Goal: Task Accomplishment & Management: Manage account settings

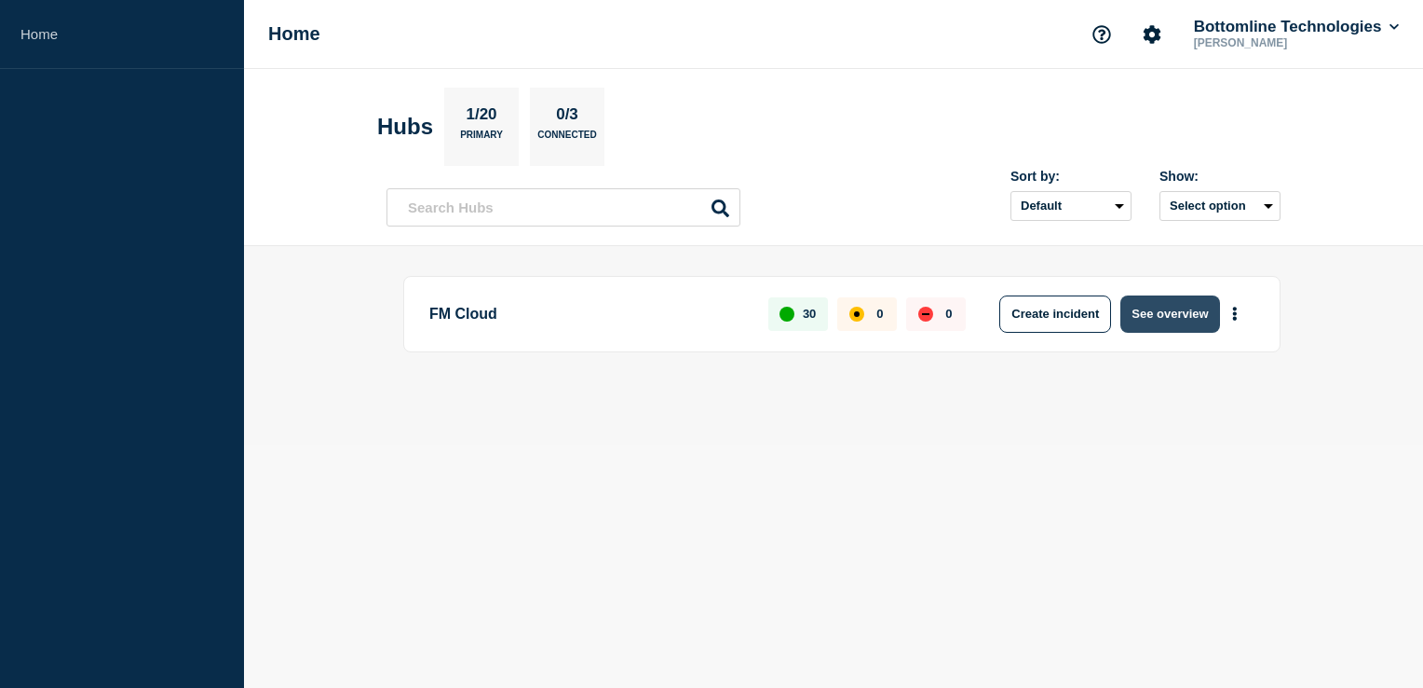
click at [1141, 312] on button "See overview" at bounding box center [1170, 313] width 99 height 37
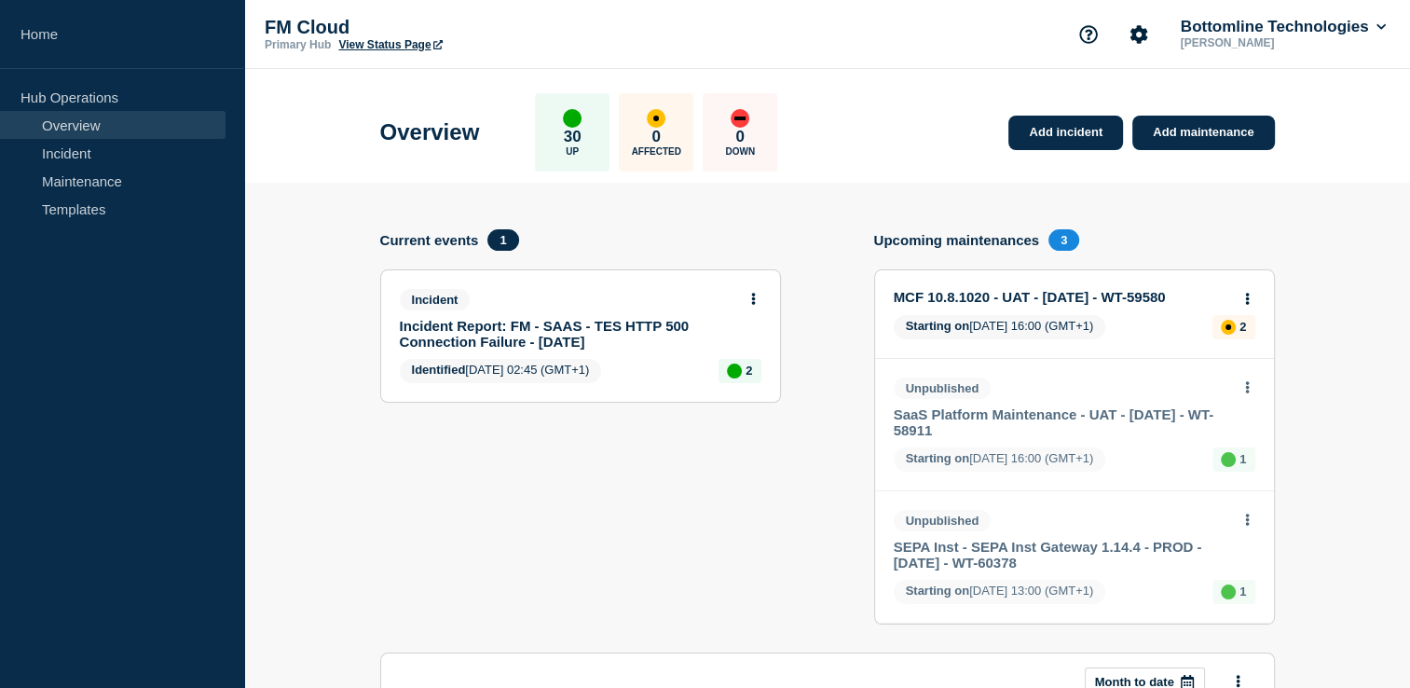
click at [1074, 413] on link "SaaS Platform Maintenance - UAT - [DATE] - WT-58911" at bounding box center [1061, 422] width 336 height 32
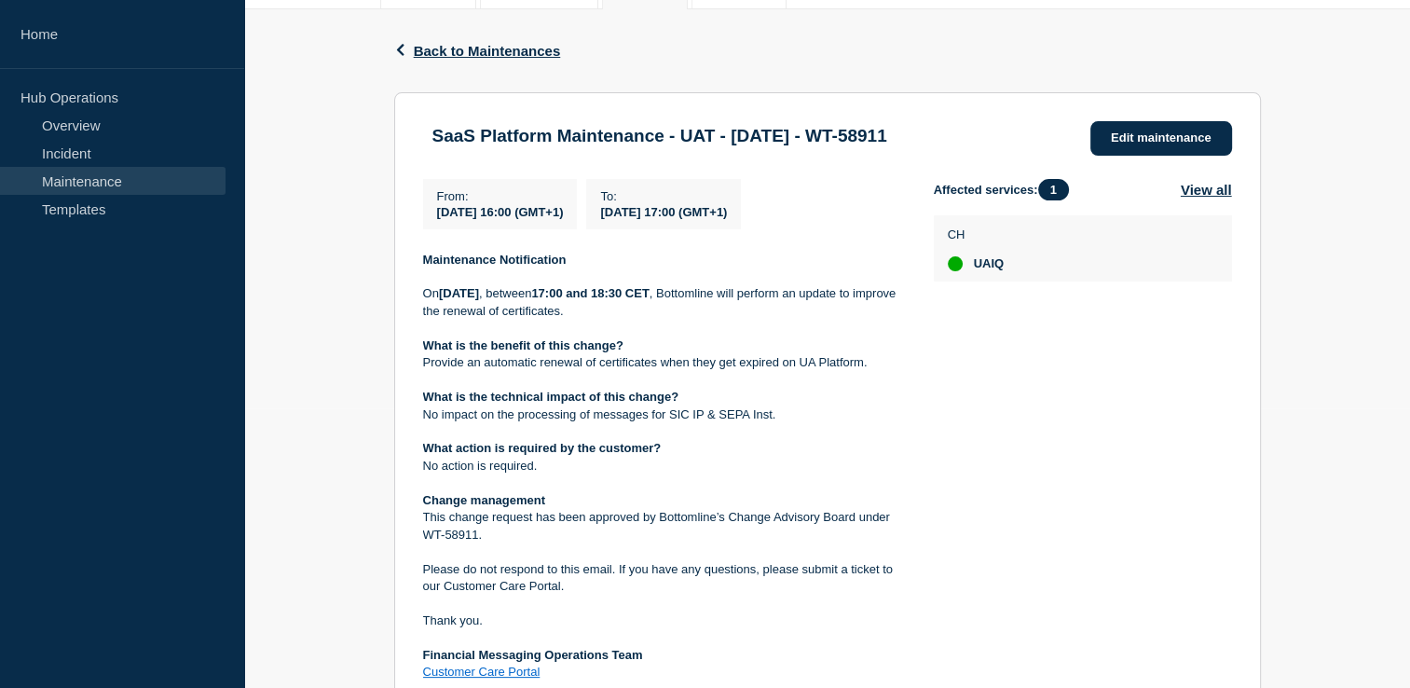
scroll to position [373, 0]
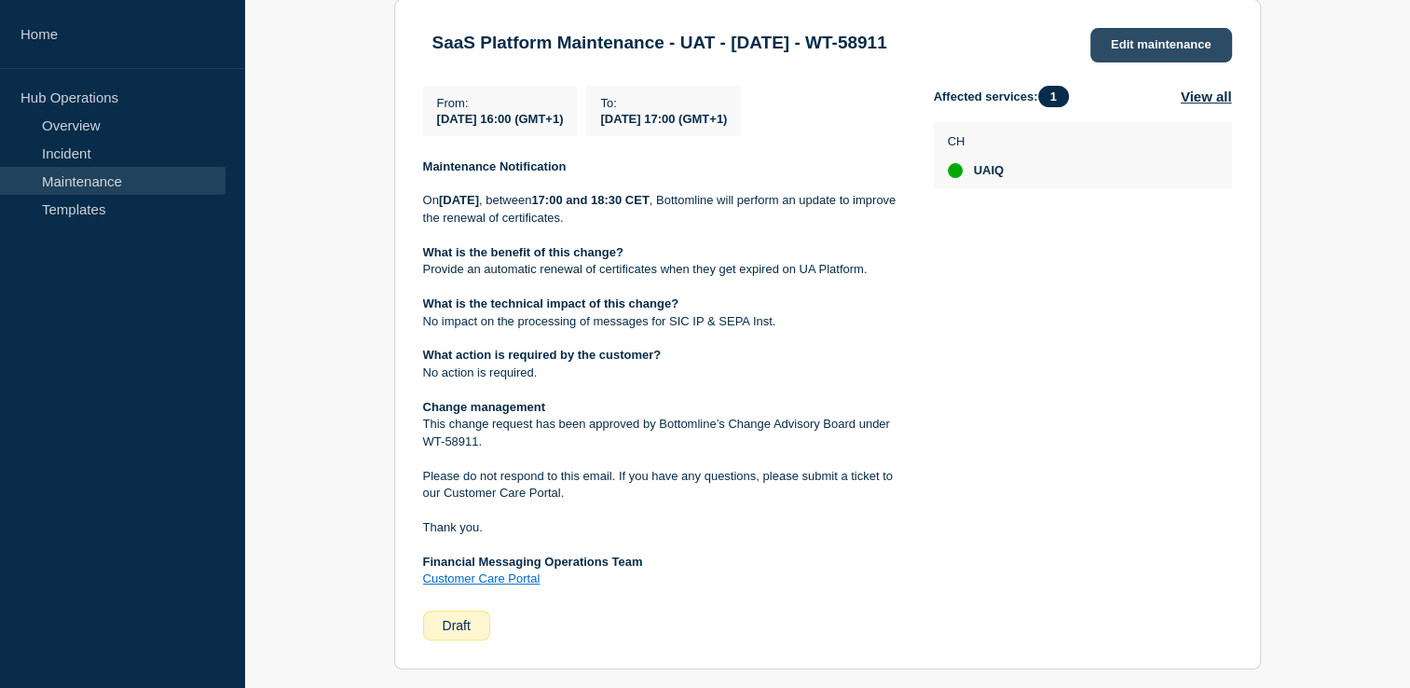
click at [1182, 52] on link "Edit maintenance" at bounding box center [1161, 45] width 142 height 34
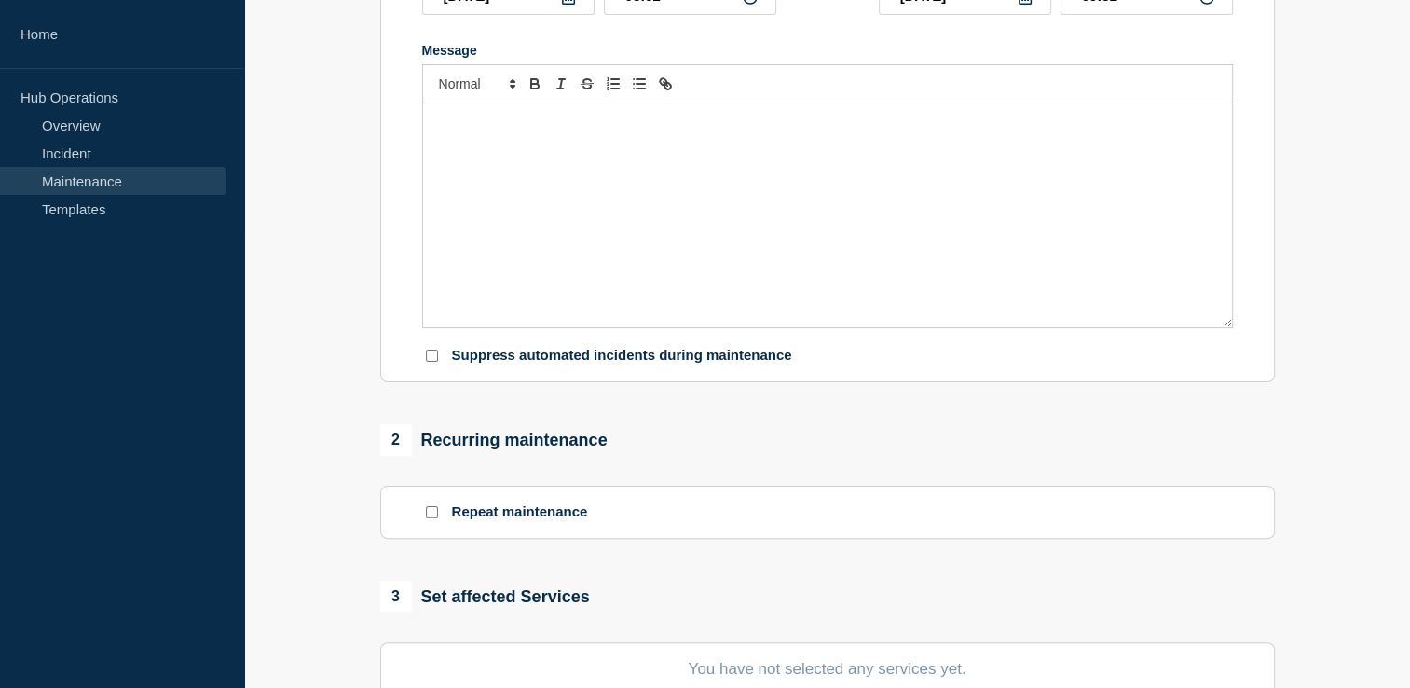
type input "SaaS Platform Maintenance - UAT - [DATE] - WT-58911"
type input "[DATE]"
type input "16:00"
type input "[DATE]"
type input "17:00"
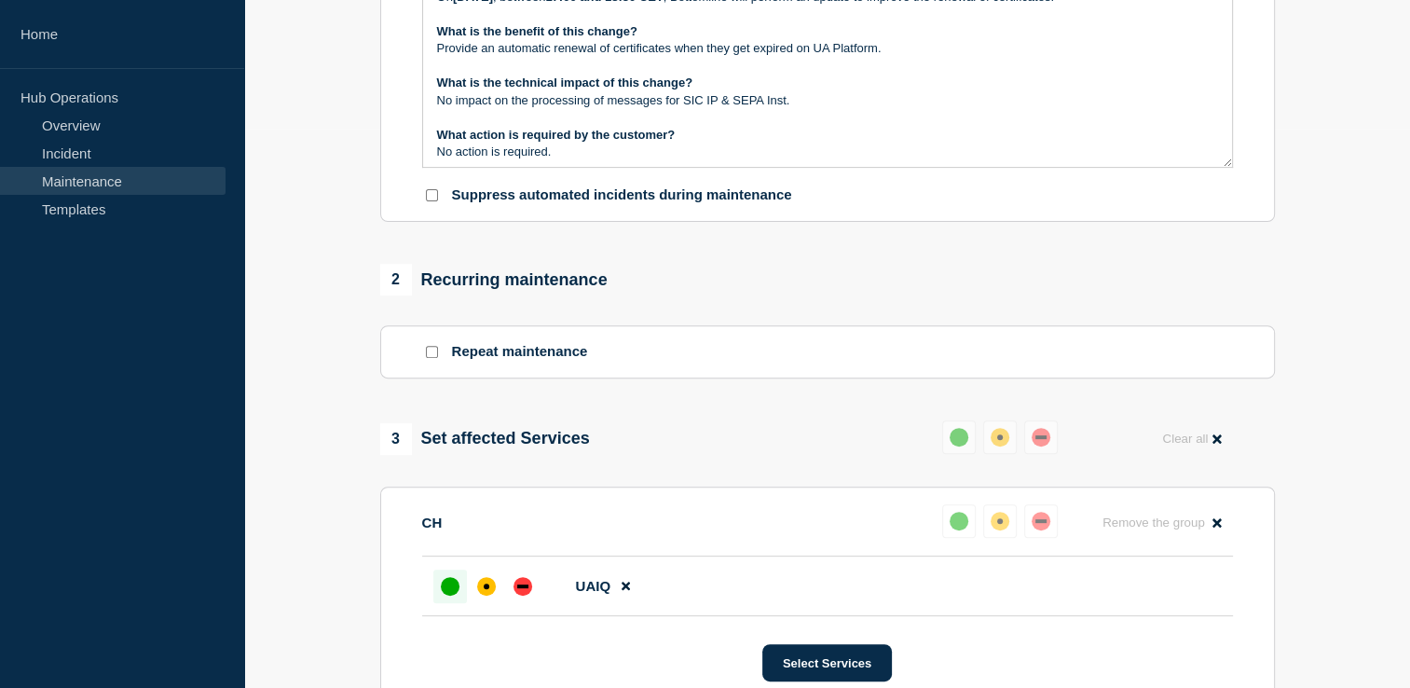
scroll to position [652, 0]
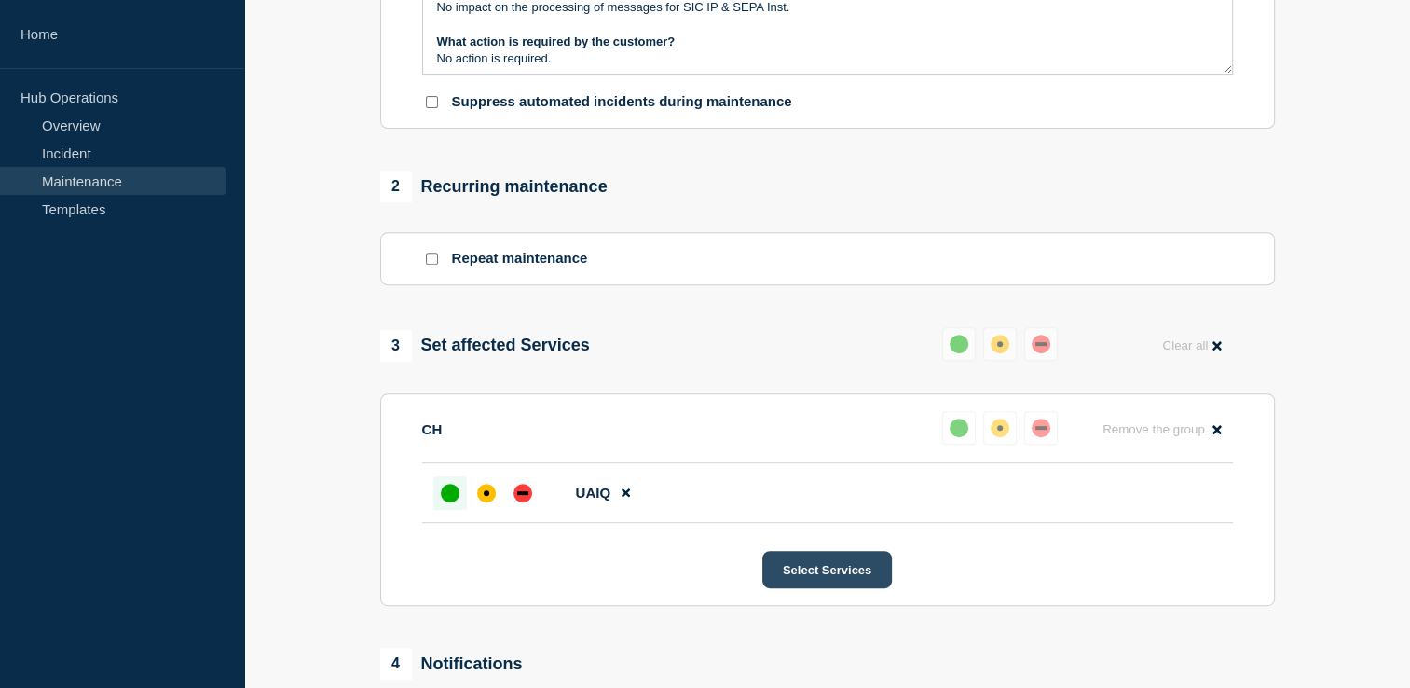
click at [856, 578] on button "Select Services" at bounding box center [826, 569] width 129 height 37
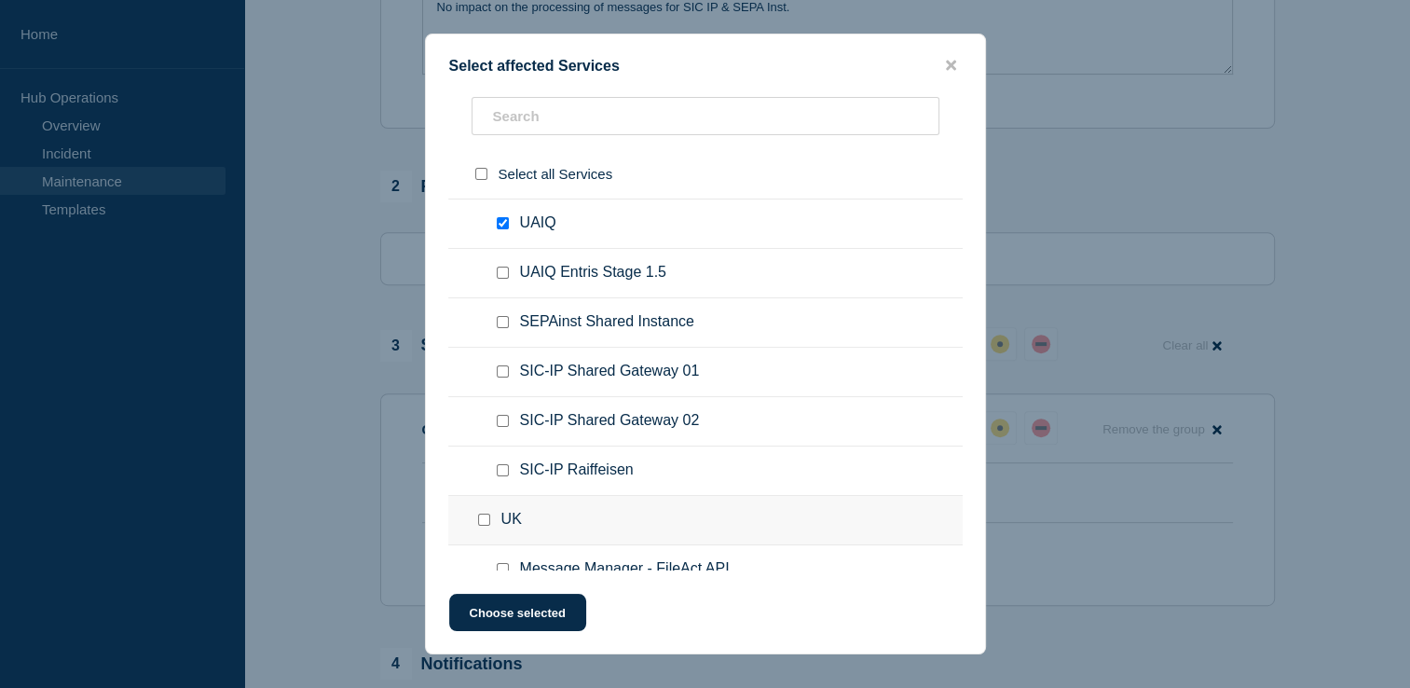
scroll to position [853, 0]
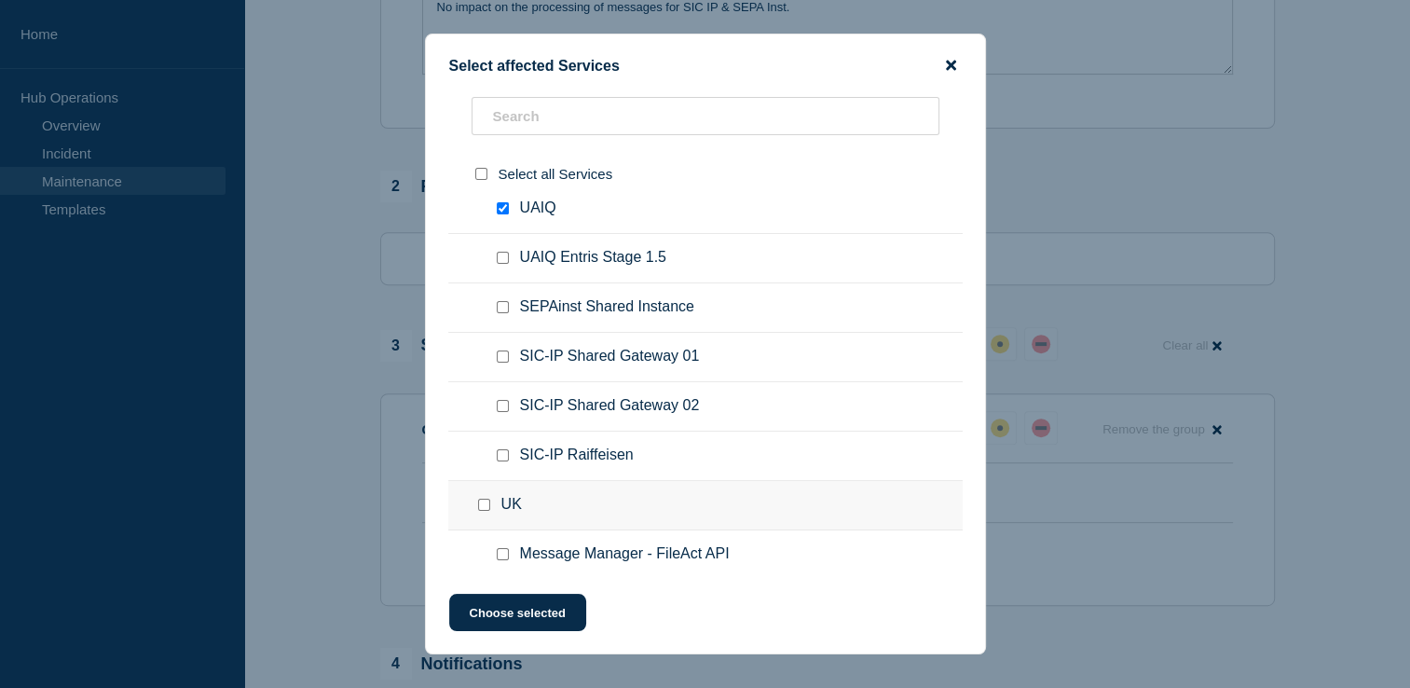
click at [946, 68] on icon "close button" at bounding box center [951, 66] width 10 height 10
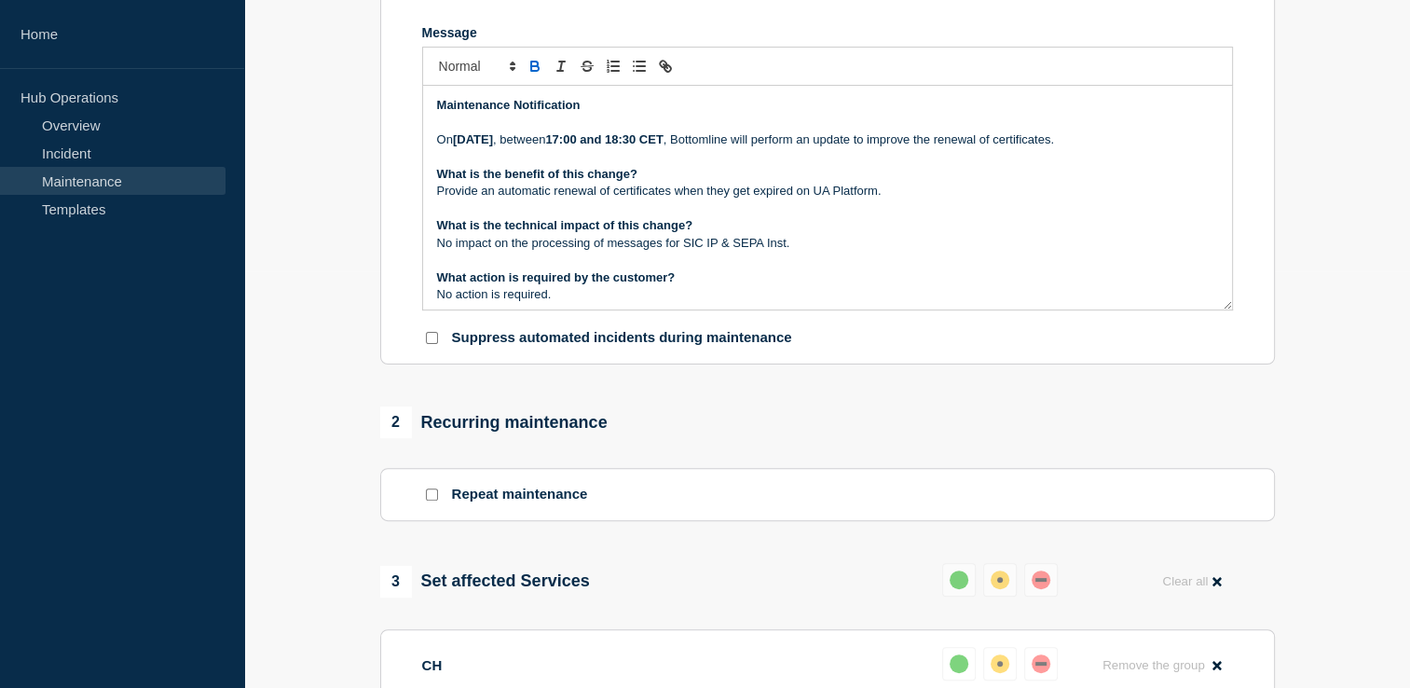
scroll to position [424, 0]
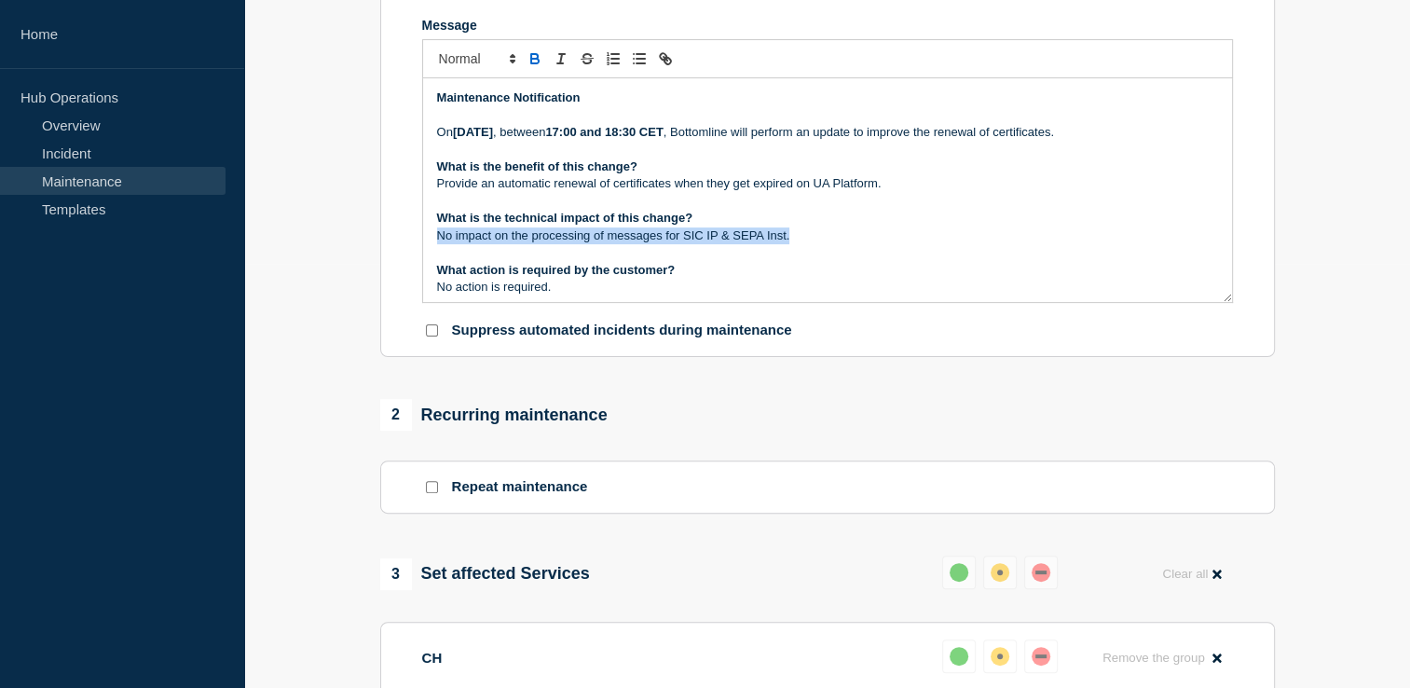
drag, startPoint x: 812, startPoint y: 247, endPoint x: 439, endPoint y: 254, distance: 373.6
click at [439, 244] on p "No impact on the processing of messages for SIC IP & SEPA Inst." at bounding box center [827, 235] width 781 height 17
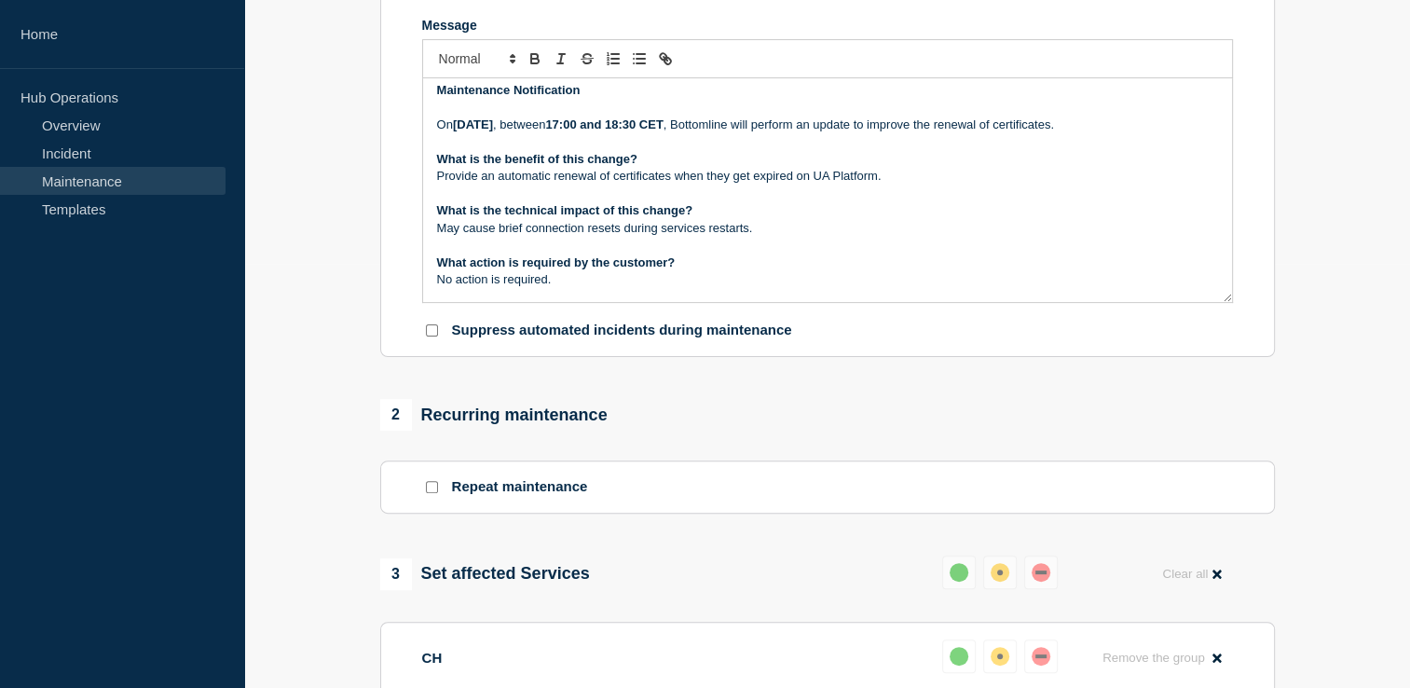
scroll to position [7, 0]
click at [622, 238] on p "May cause brief connection resets during services restarts." at bounding box center [827, 229] width 781 height 17
drag, startPoint x: 740, startPoint y: 225, endPoint x: 429, endPoint y: 215, distance: 310.4
click at [429, 215] on div "Maintenance Notification [DATE][DATE] , between 17:00 and 18:30 CET , Bottomlin…" at bounding box center [827, 190] width 809 height 224
copy strong "What is the technical impact of this change?"
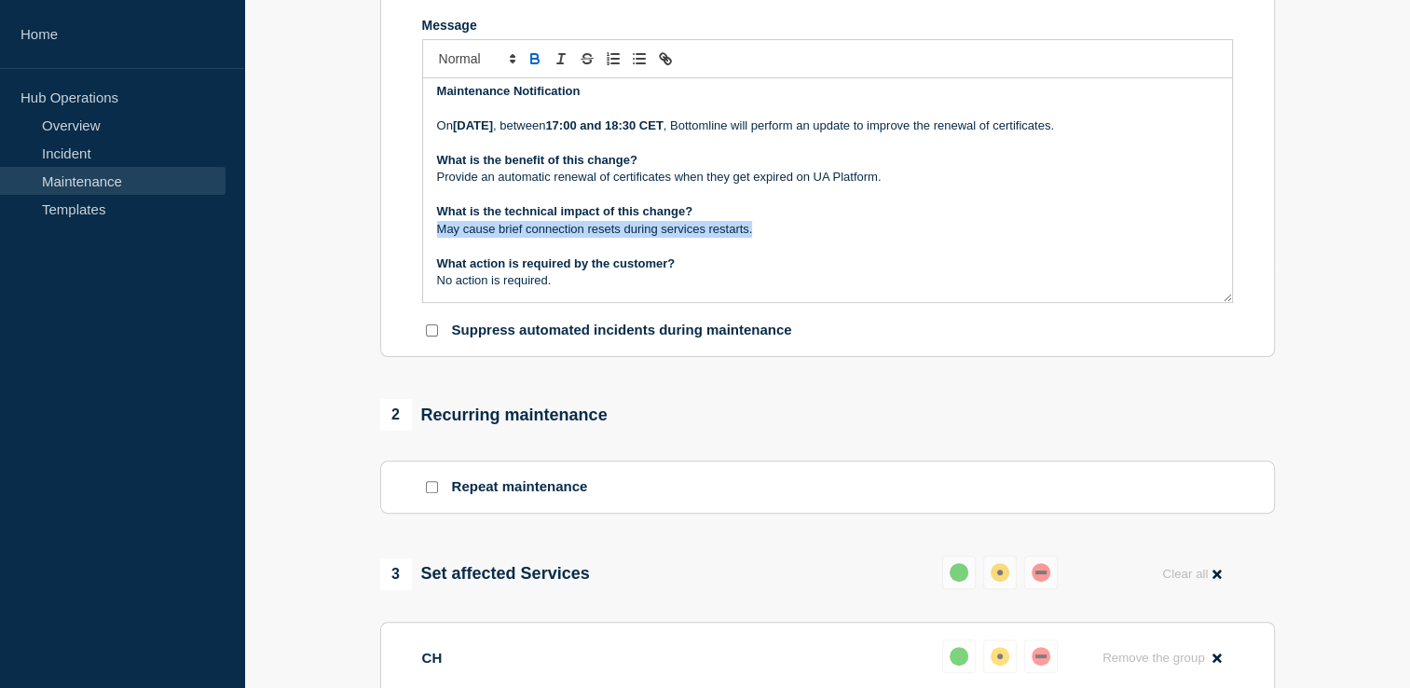
drag, startPoint x: 770, startPoint y: 244, endPoint x: 432, endPoint y: 243, distance: 338.2
click at [432, 243] on div "Maintenance Notification [DATE][DATE] , between 17:00 and 18:30 CET , Bottomlin…" at bounding box center [827, 190] width 809 height 224
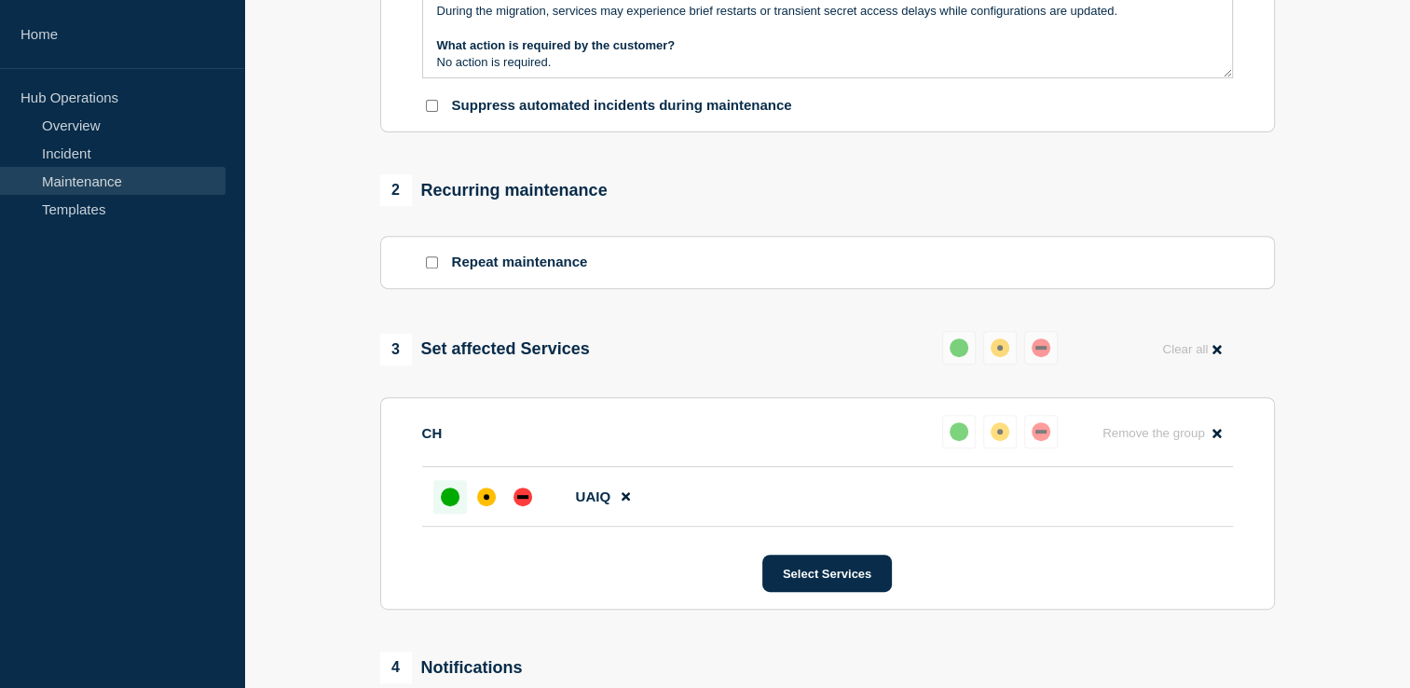
scroll to position [672, 0]
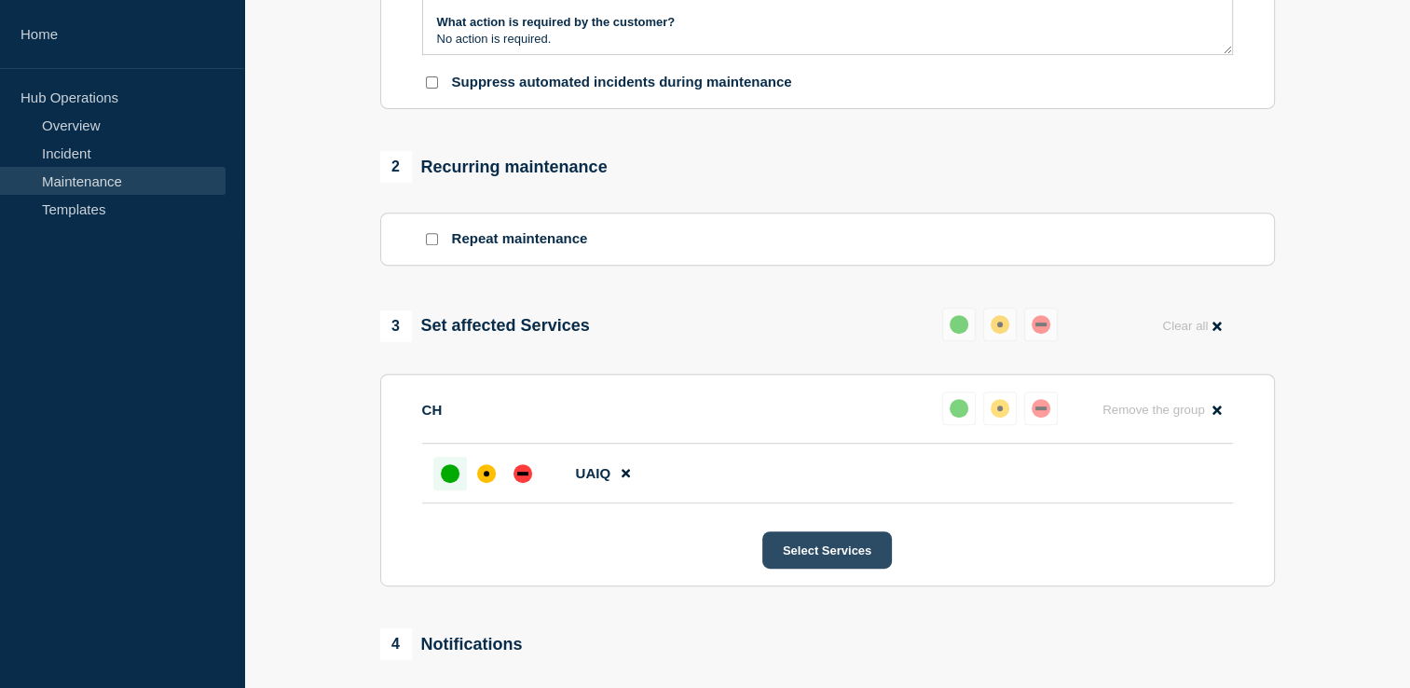
click at [863, 559] on button "Select Services" at bounding box center [826, 549] width 129 height 37
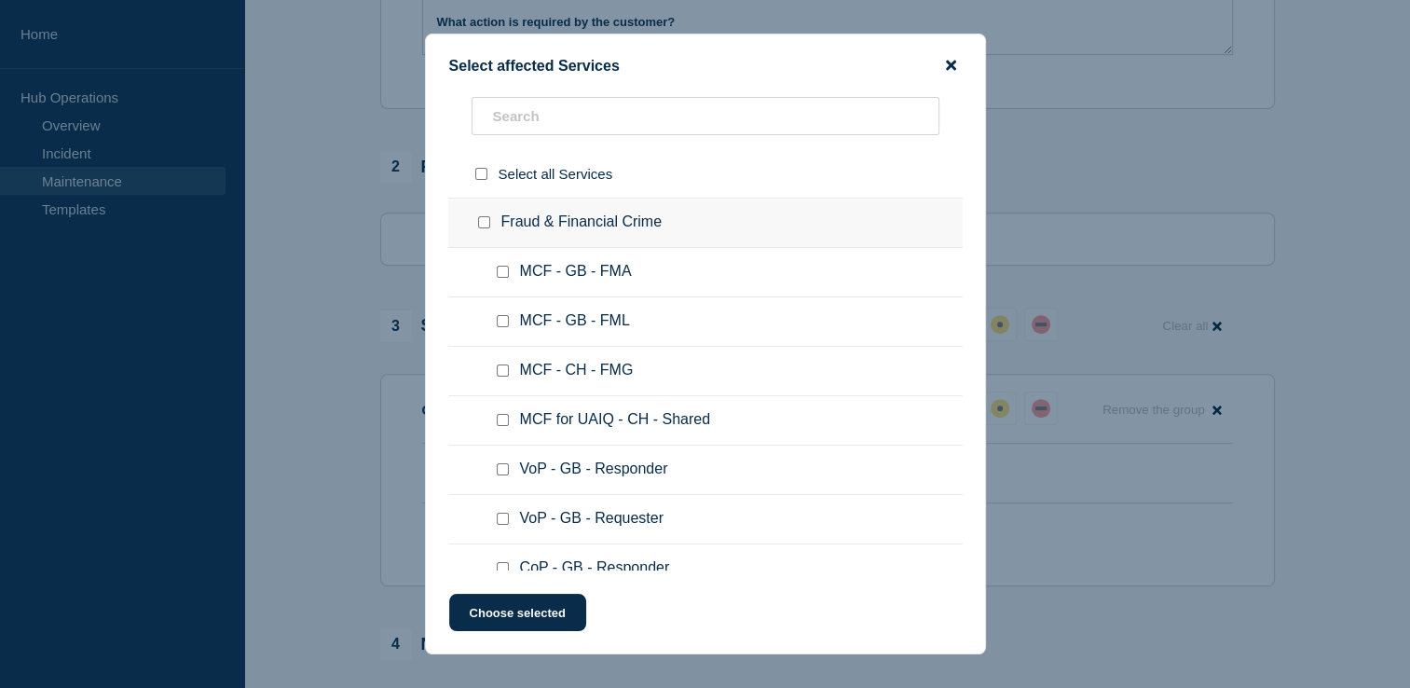
click at [952, 58] on icon "close button" at bounding box center [951, 65] width 10 height 15
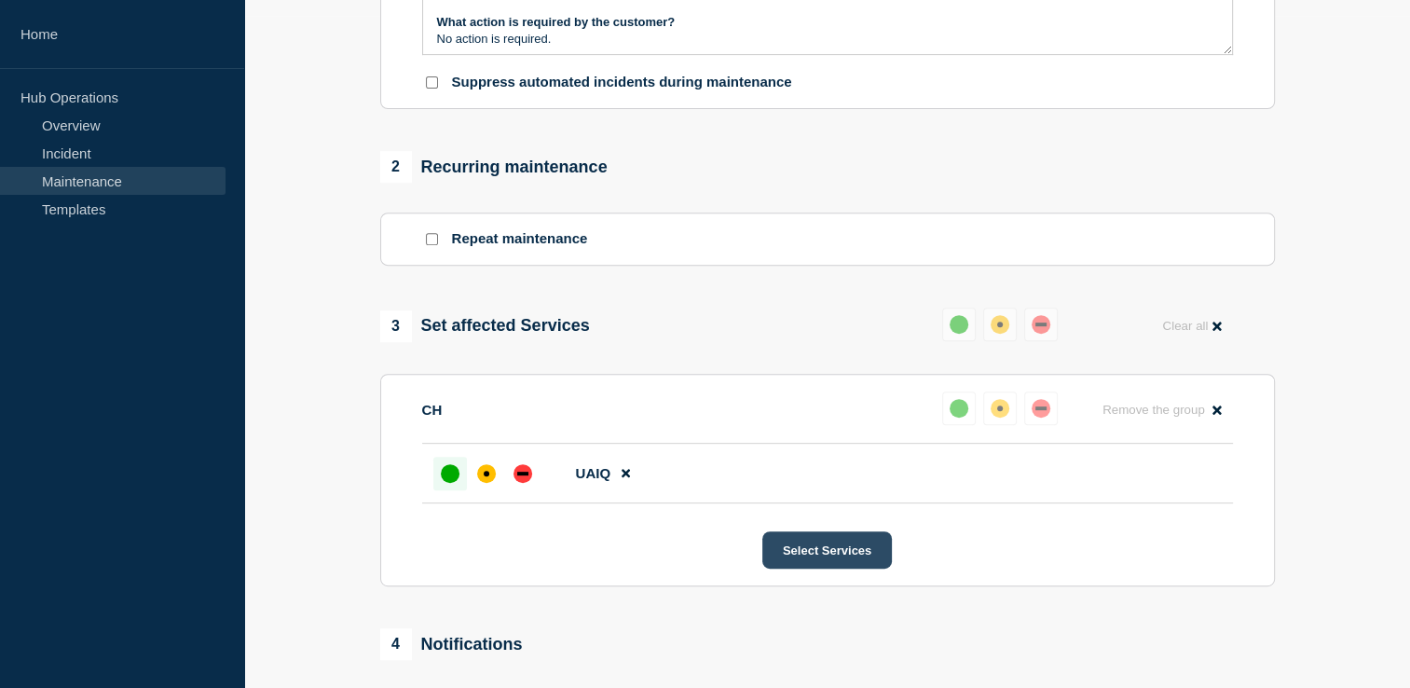
click at [809, 565] on button "Select Services" at bounding box center [826, 549] width 129 height 37
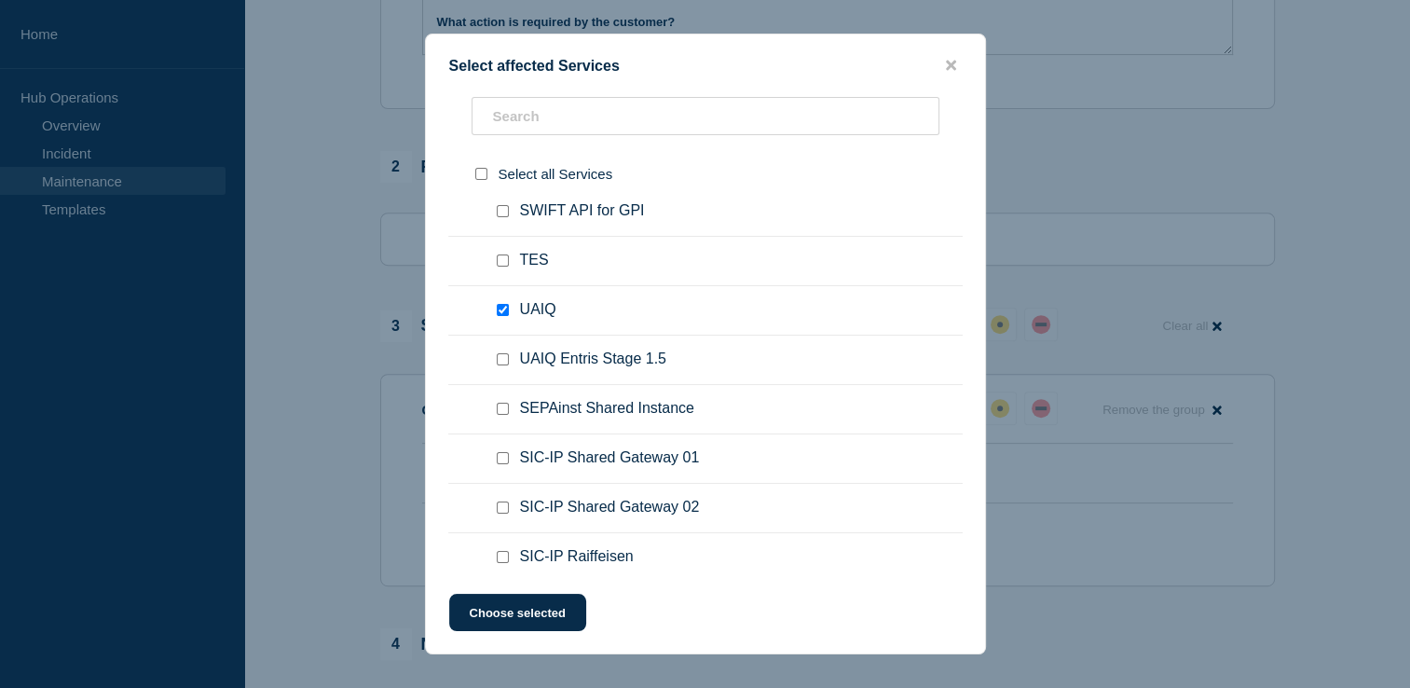
scroll to position [759, 0]
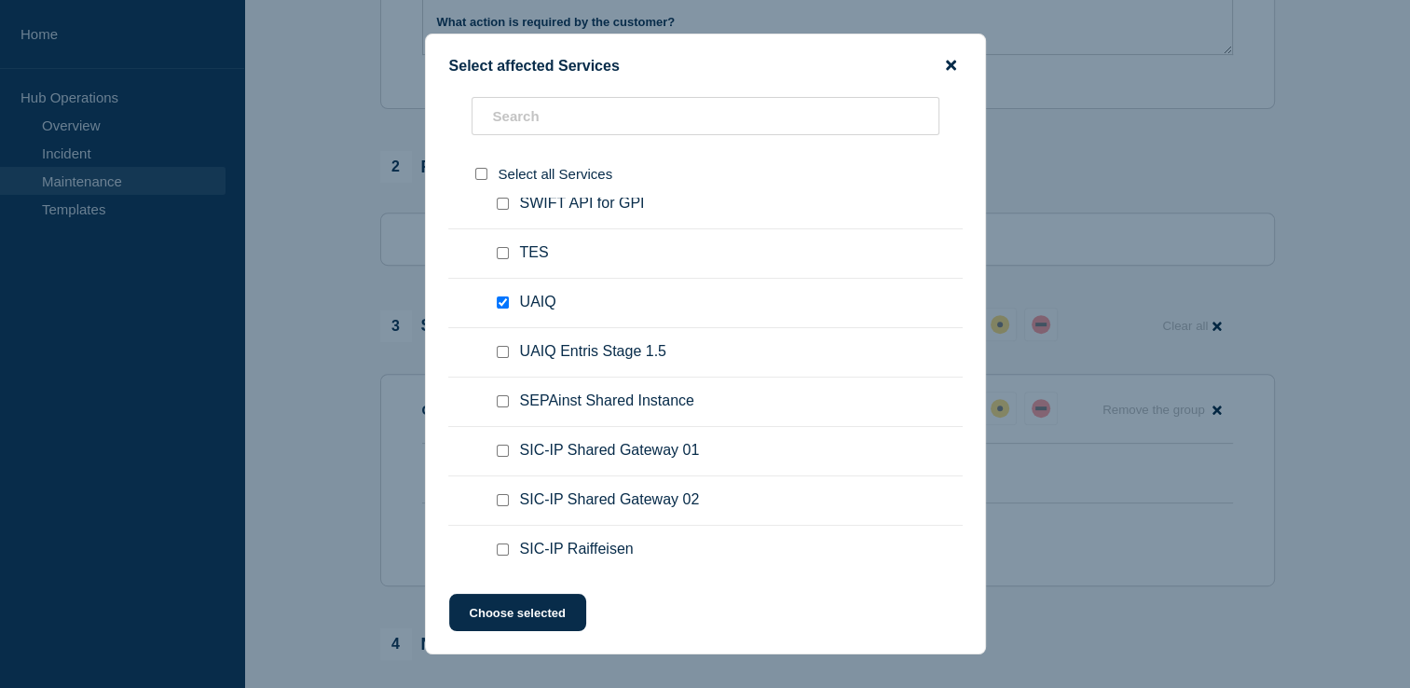
click at [954, 64] on icon "close button" at bounding box center [951, 65] width 10 height 15
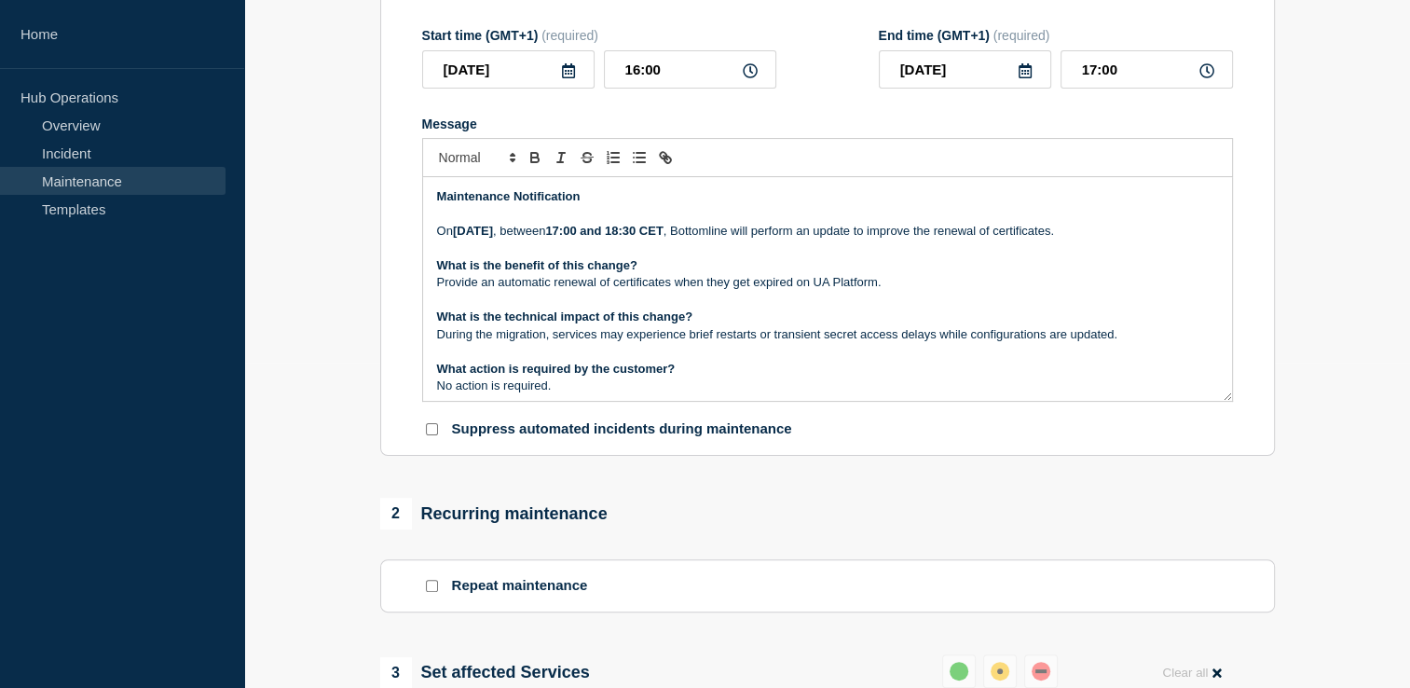
scroll to position [139, 0]
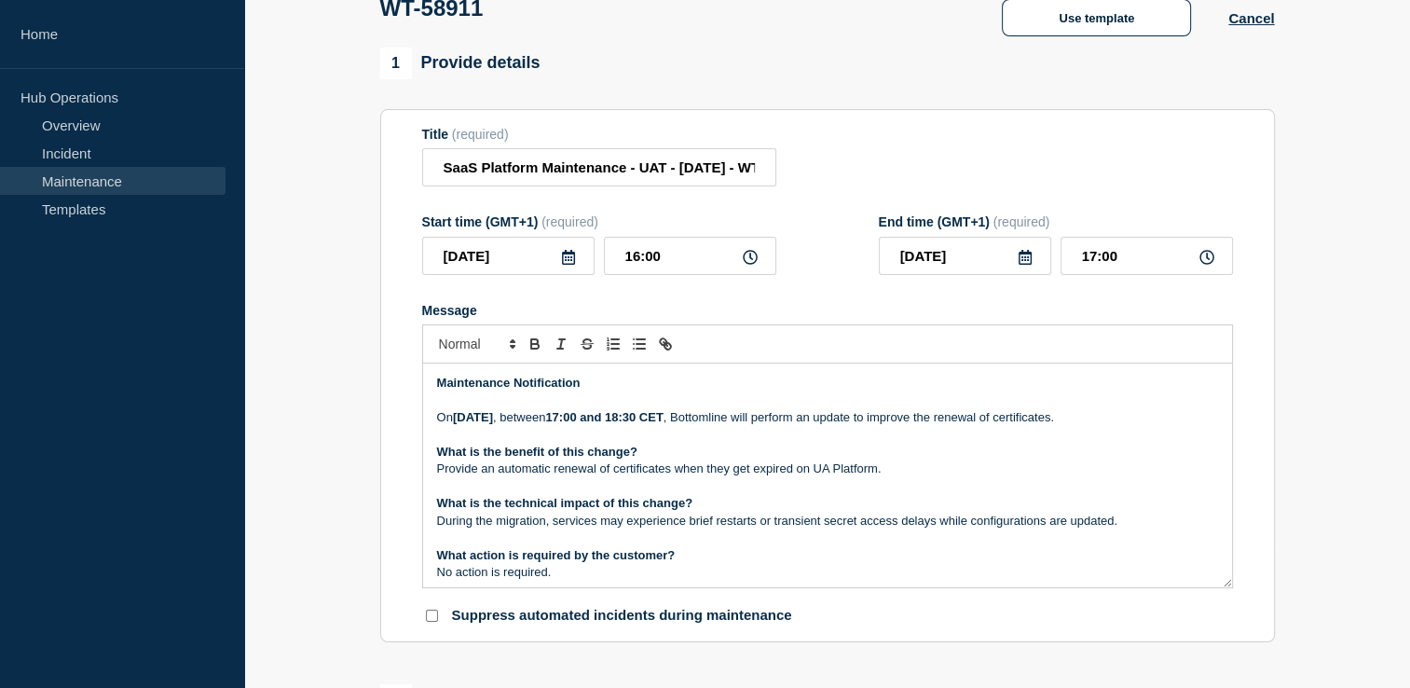
click at [1207, 265] on icon at bounding box center [1206, 257] width 15 height 15
click at [1183, 263] on input "17:00" at bounding box center [1146, 256] width 172 height 38
type input "17:30"
click at [1137, 220] on form "Title (required) SaaS Platform Maintenance - UAT - [DATE] - WT-58911 Start time…" at bounding box center [827, 376] width 810 height 498
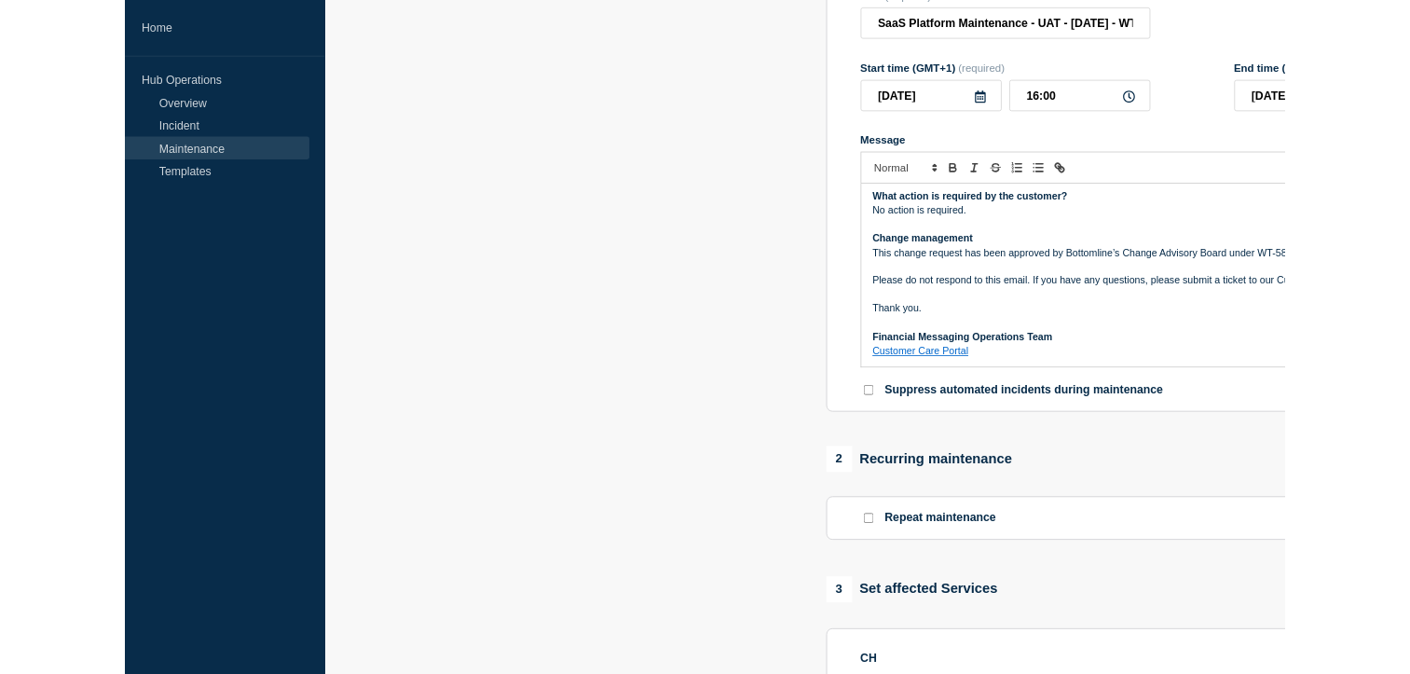
scroll to position [176, 0]
